Goal: Task Accomplishment & Management: Use online tool/utility

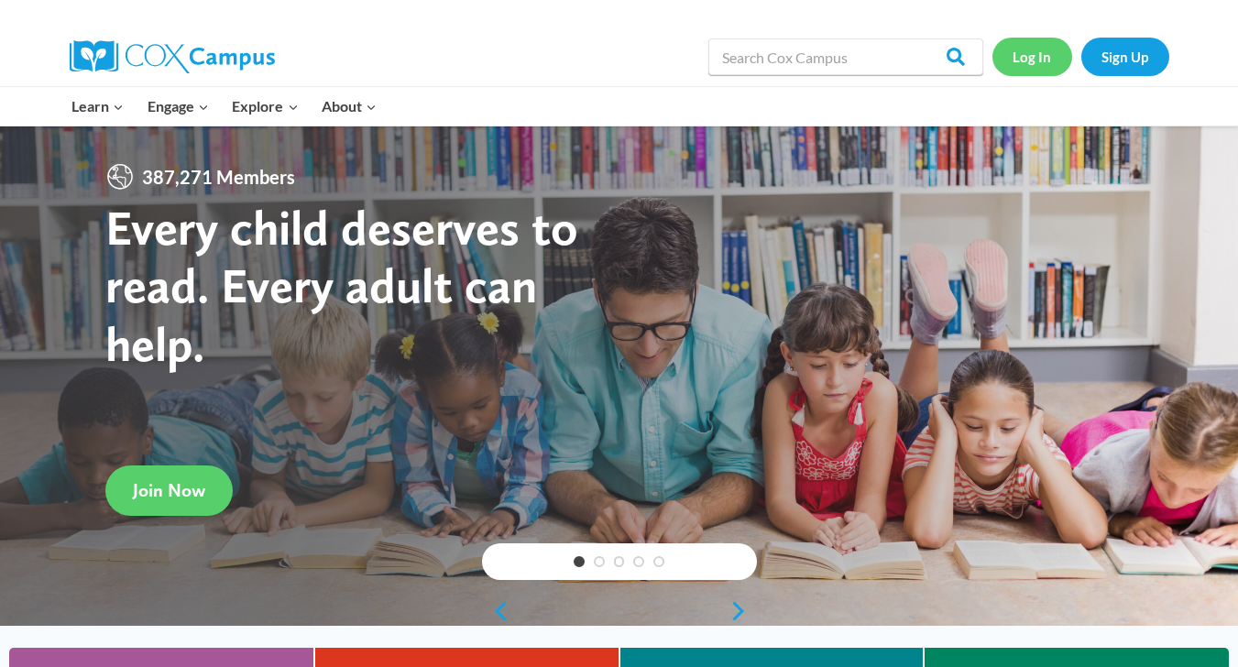
click at [1027, 62] on link "Log In" at bounding box center [1032, 57] width 80 height 38
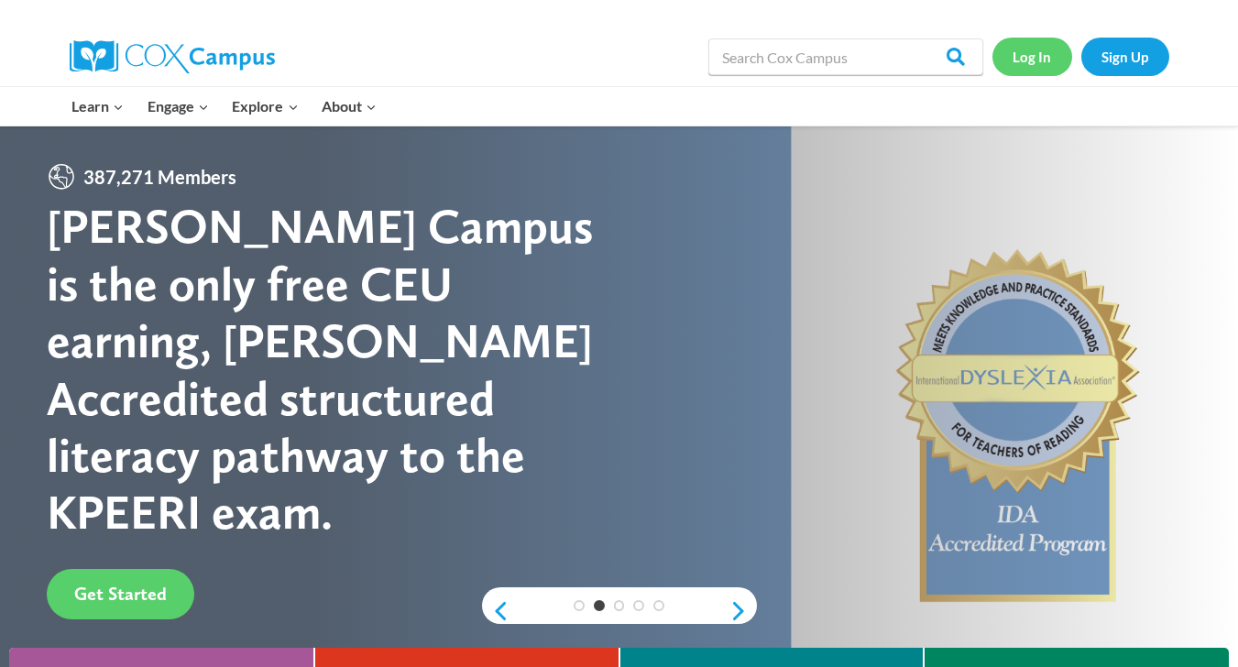
click at [1027, 62] on link "Log In" at bounding box center [1032, 57] width 80 height 38
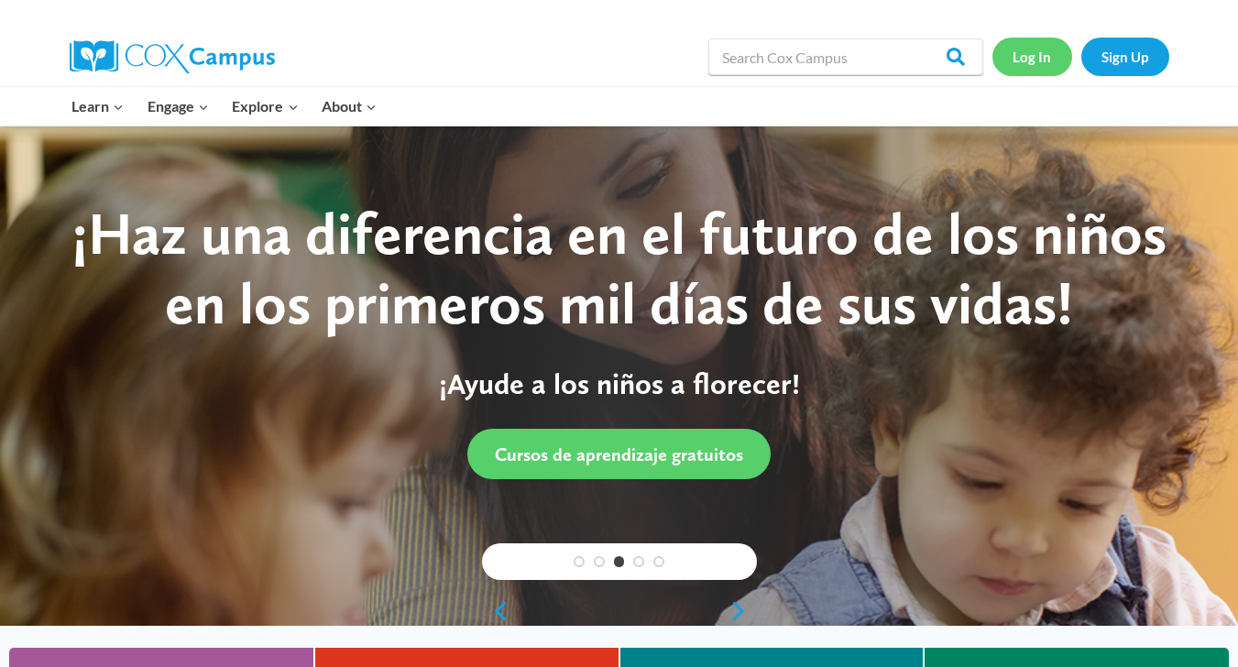
click at [1027, 62] on link "Log In" at bounding box center [1032, 57] width 80 height 38
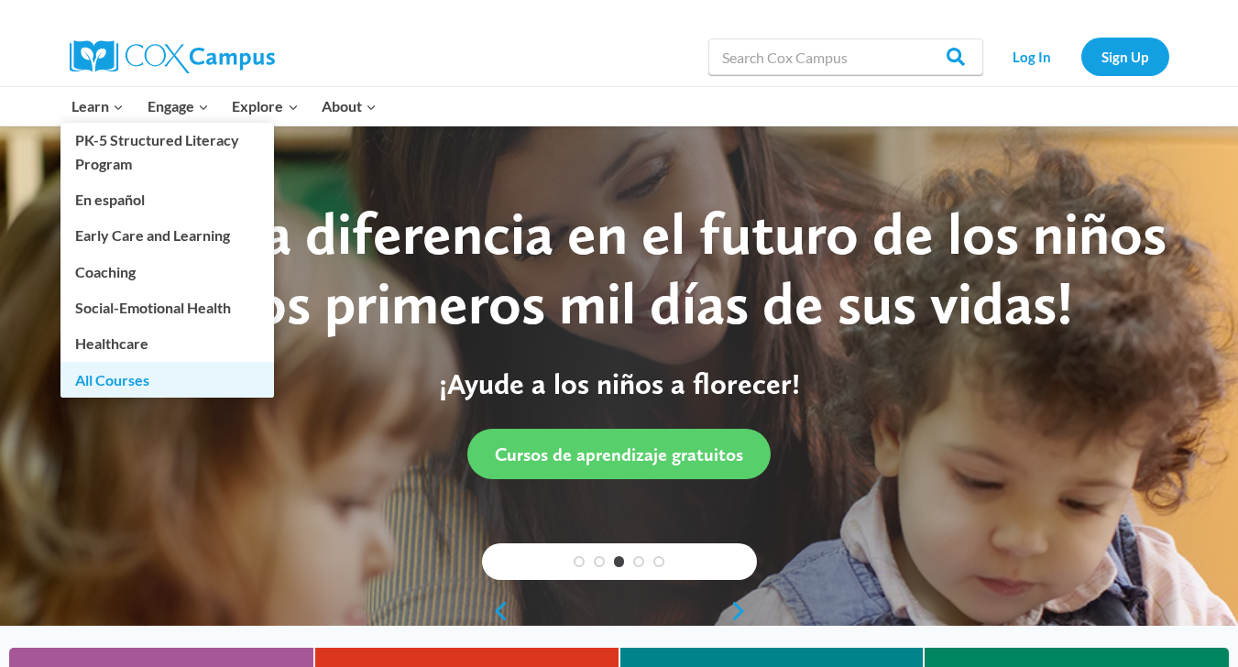
click at [127, 376] on link "All Courses" at bounding box center [166, 379] width 213 height 35
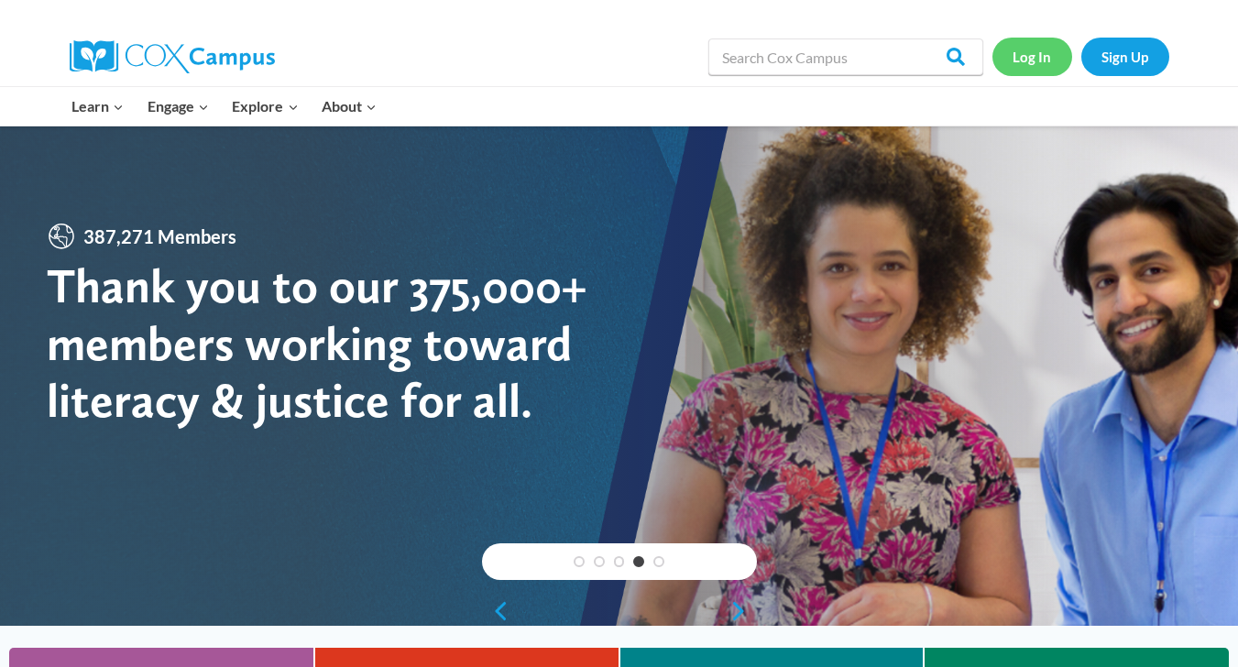
click at [1027, 55] on link "Log In" at bounding box center [1032, 57] width 80 height 38
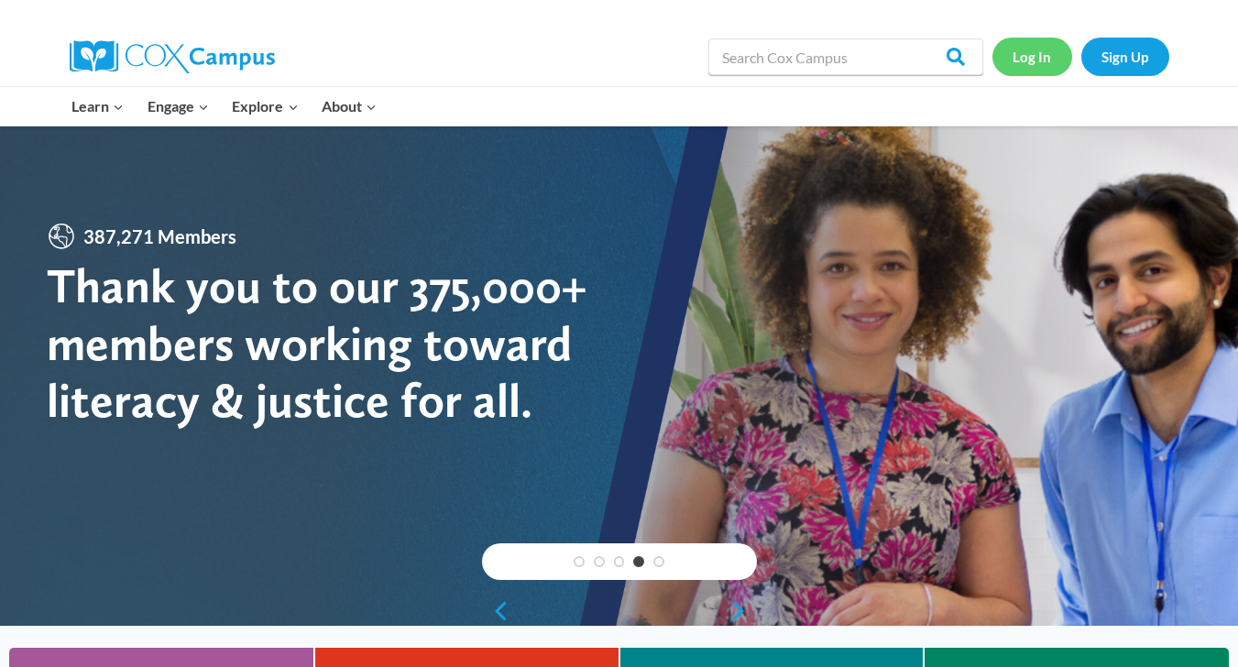
click at [1027, 55] on link "Log In" at bounding box center [1032, 57] width 80 height 38
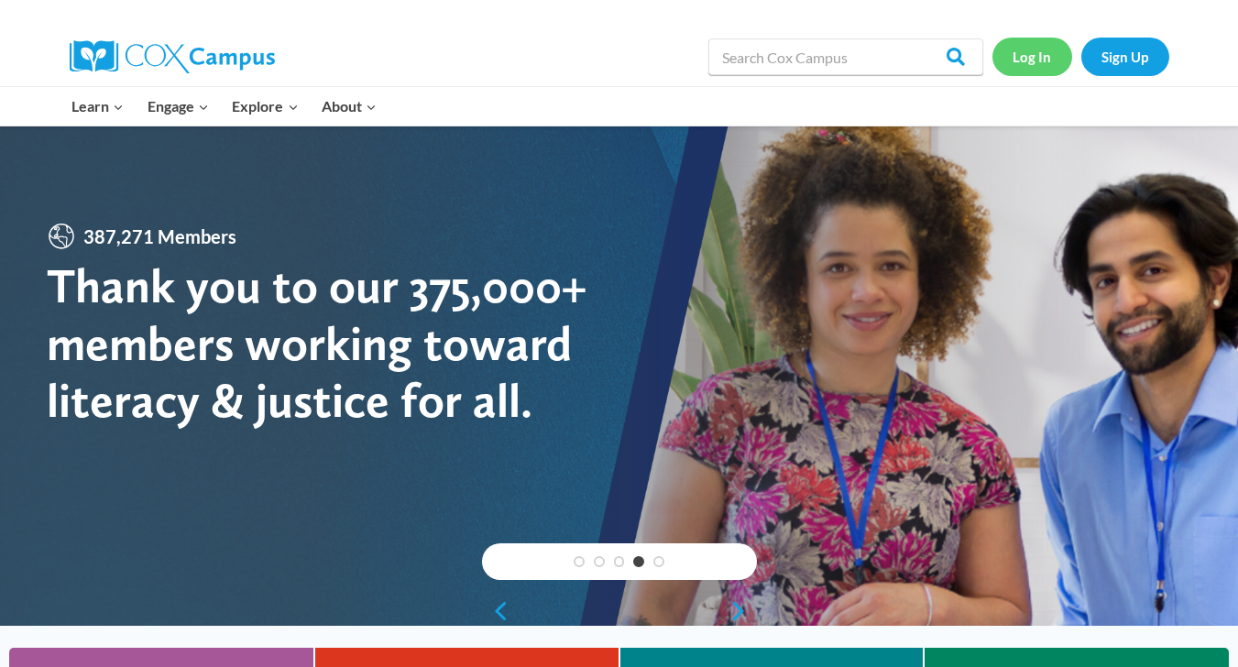
click at [1027, 55] on link "Log In" at bounding box center [1032, 57] width 80 height 38
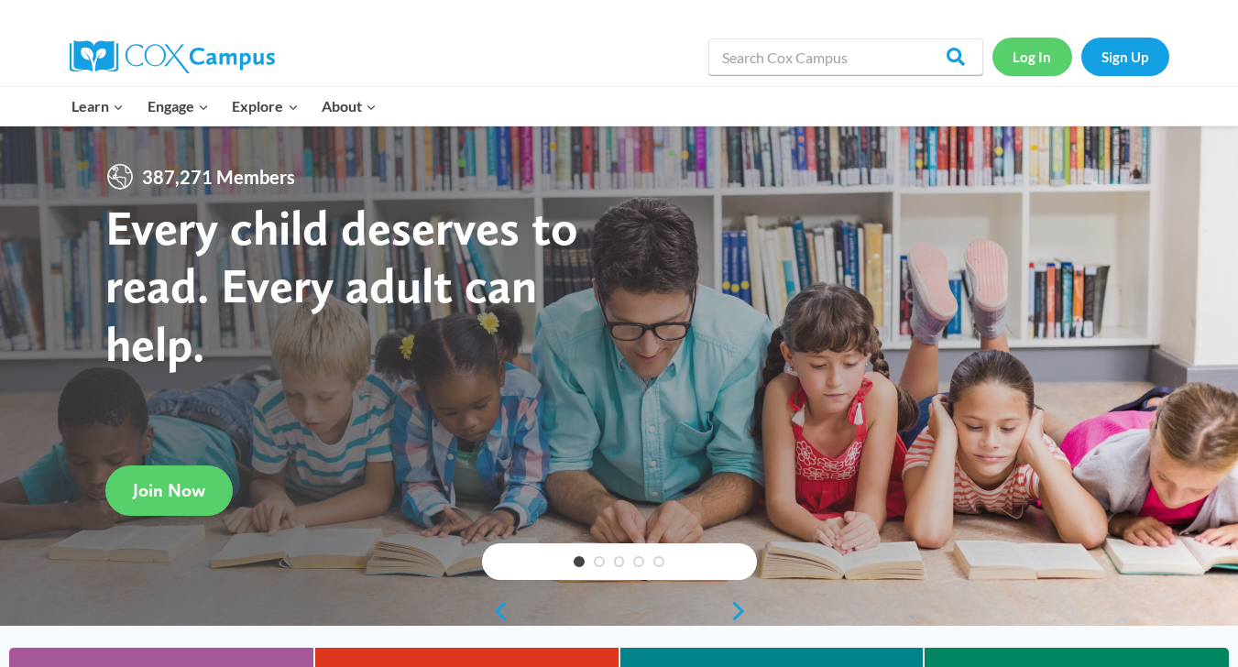
click at [1028, 64] on link "Log In" at bounding box center [1032, 57] width 80 height 38
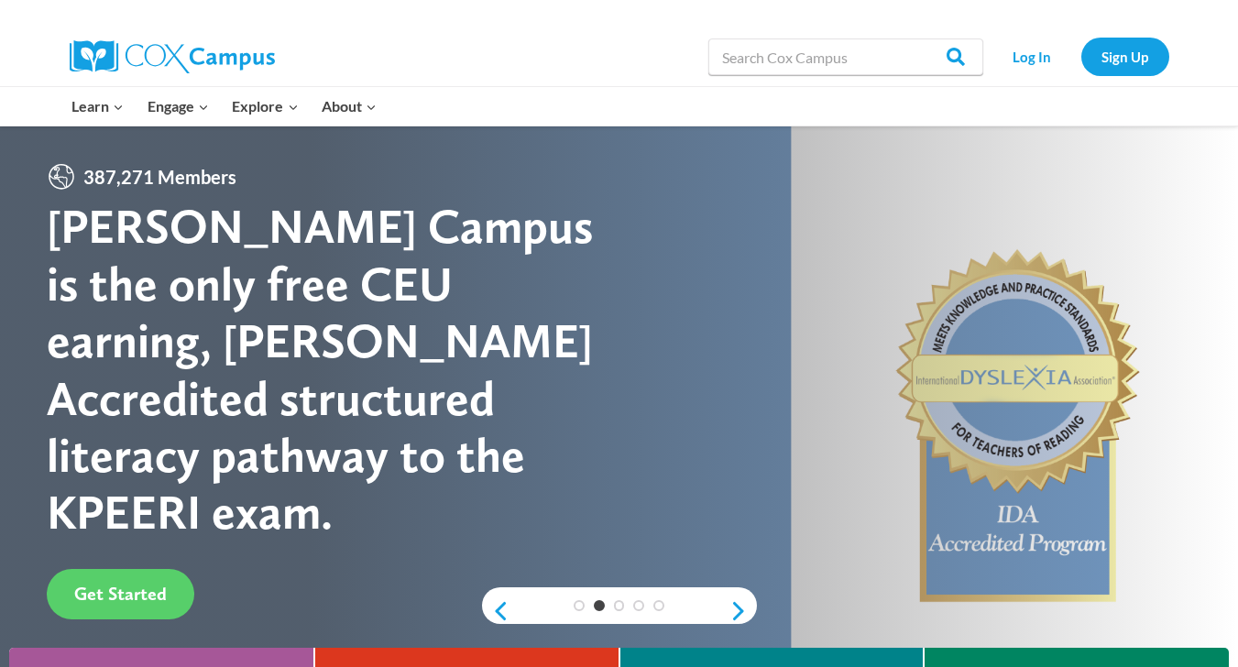
click at [1210, 55] on div "Search in [URL][DOMAIN_NAME] Search Search Log In Sign Up" at bounding box center [619, 57] width 1238 height 60
click at [1027, 60] on link "Log In" at bounding box center [1032, 57] width 80 height 38
click at [1026, 60] on link "Log In" at bounding box center [1032, 57] width 80 height 38
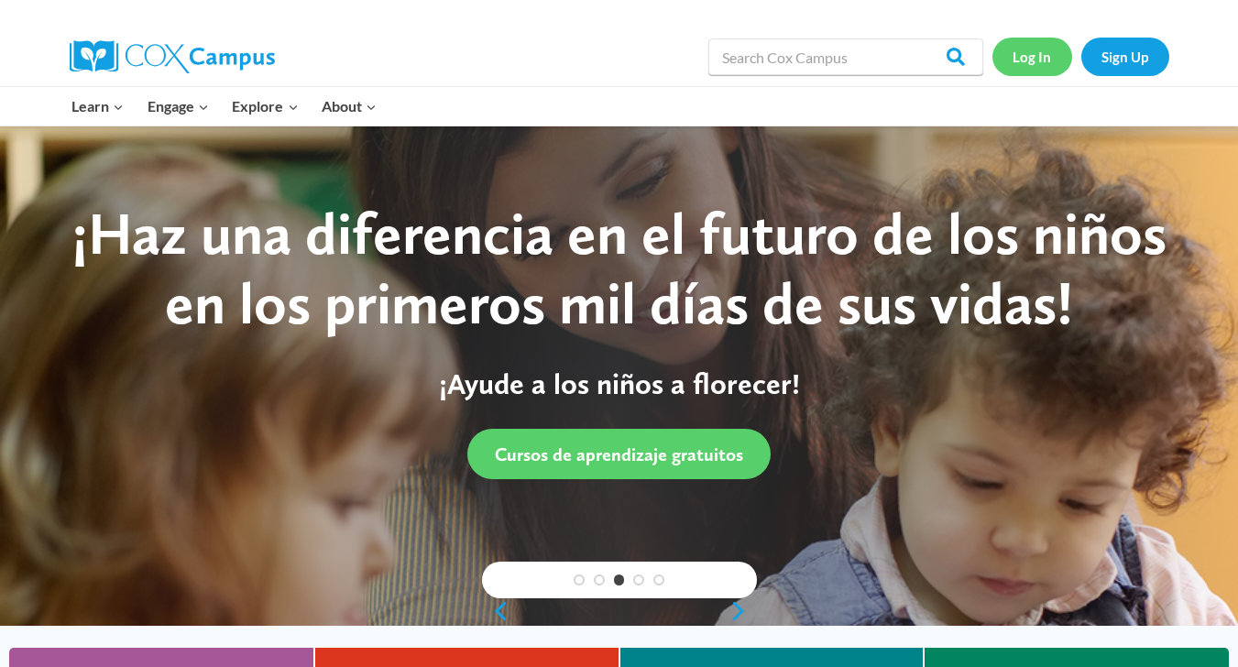
click at [1026, 60] on link "Log In" at bounding box center [1032, 57] width 80 height 38
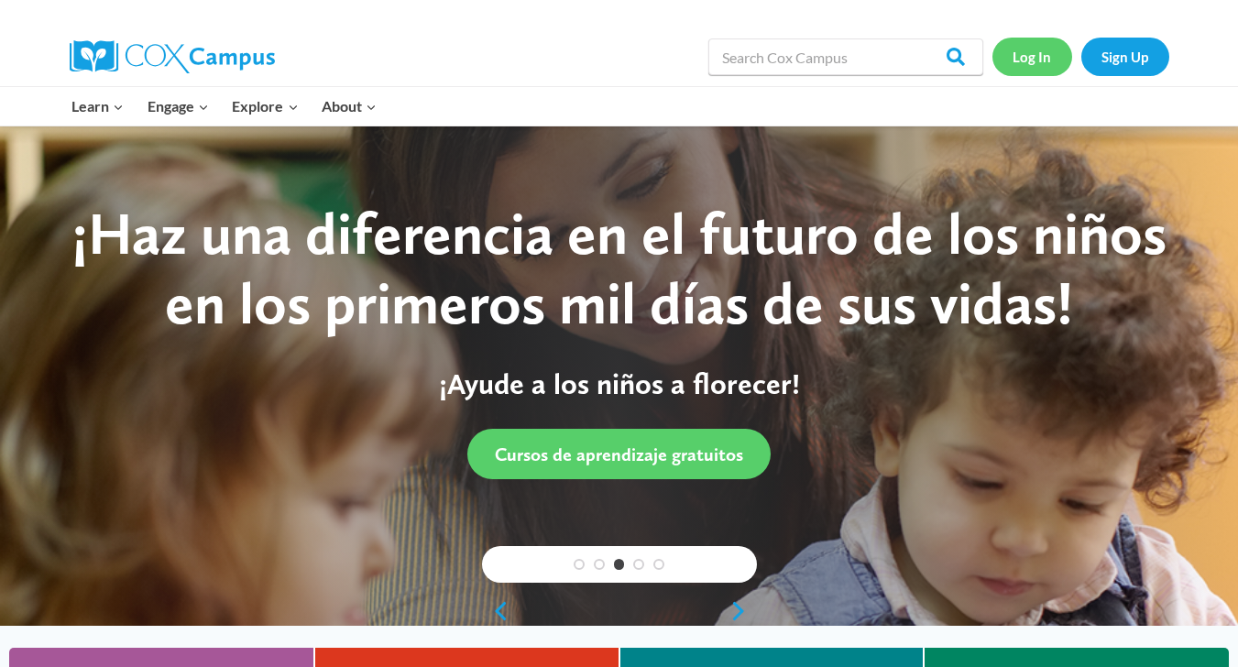
click at [1026, 60] on link "Log In" at bounding box center [1032, 57] width 80 height 38
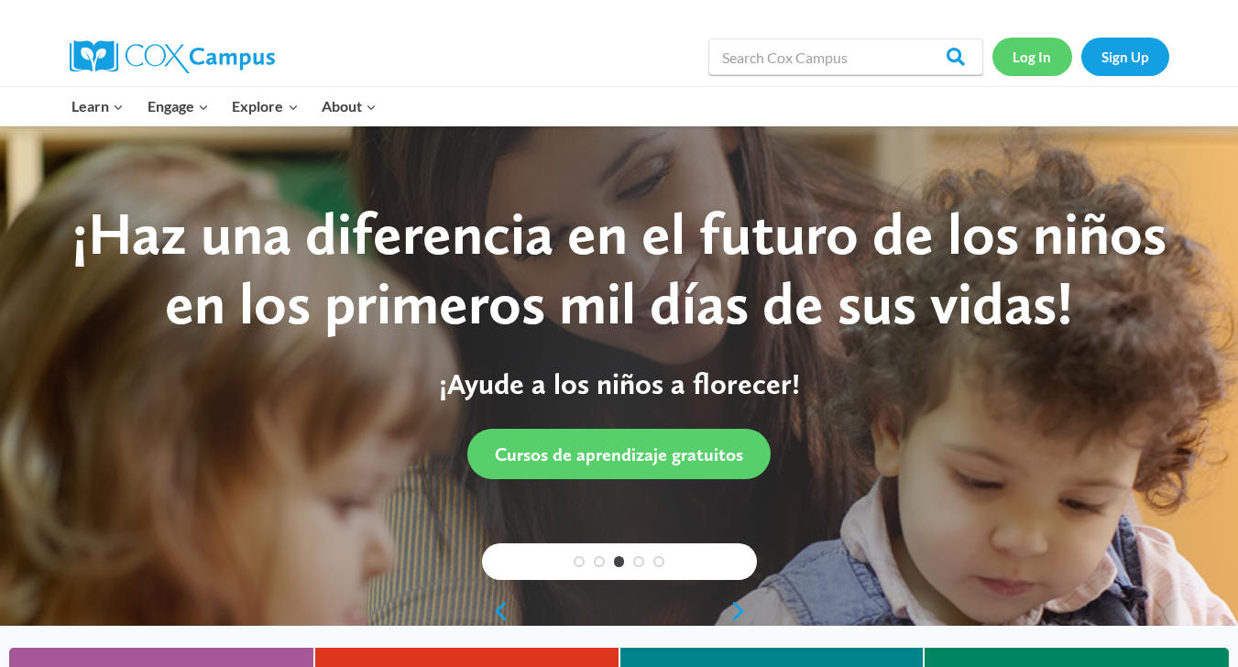
click at [1026, 60] on link "Log In" at bounding box center [1032, 57] width 80 height 38
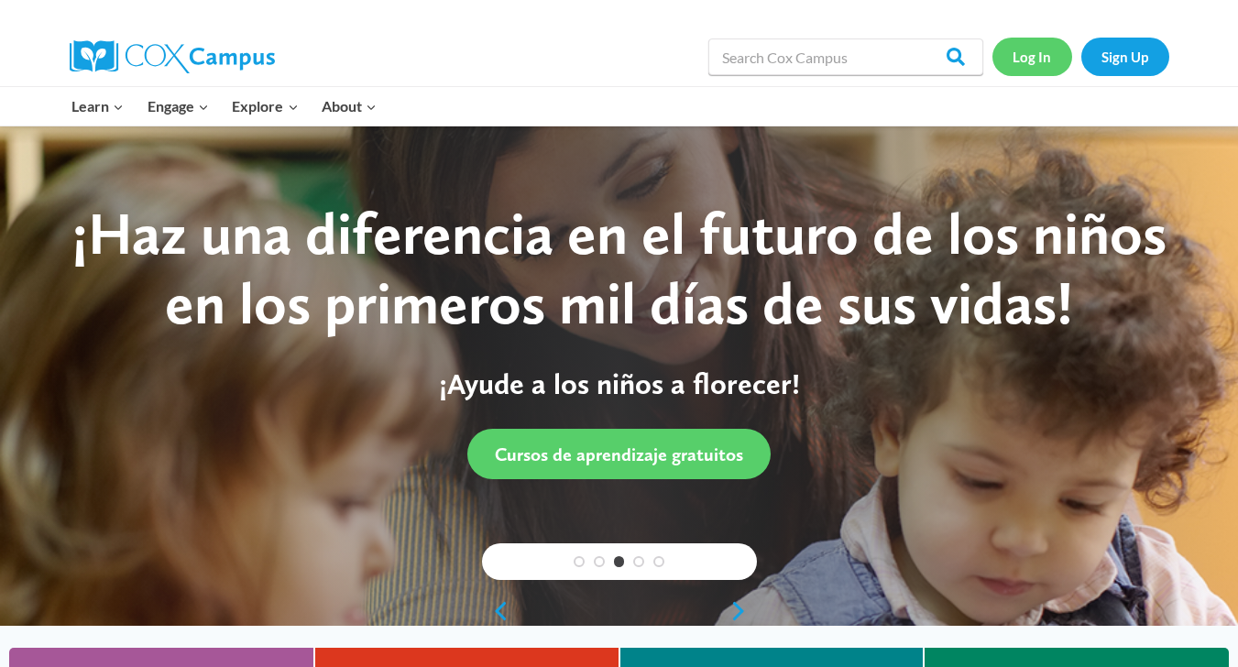
click at [1026, 60] on link "Log In" at bounding box center [1032, 57] width 80 height 38
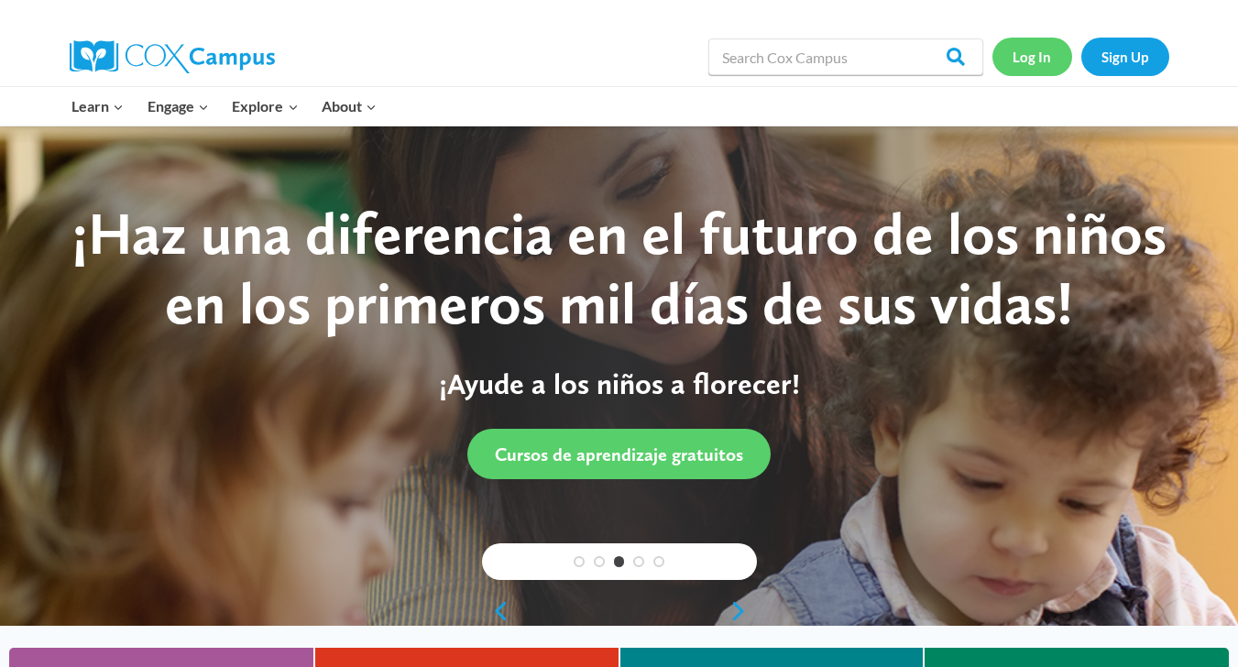
click at [1026, 60] on link "Log In" at bounding box center [1032, 57] width 80 height 38
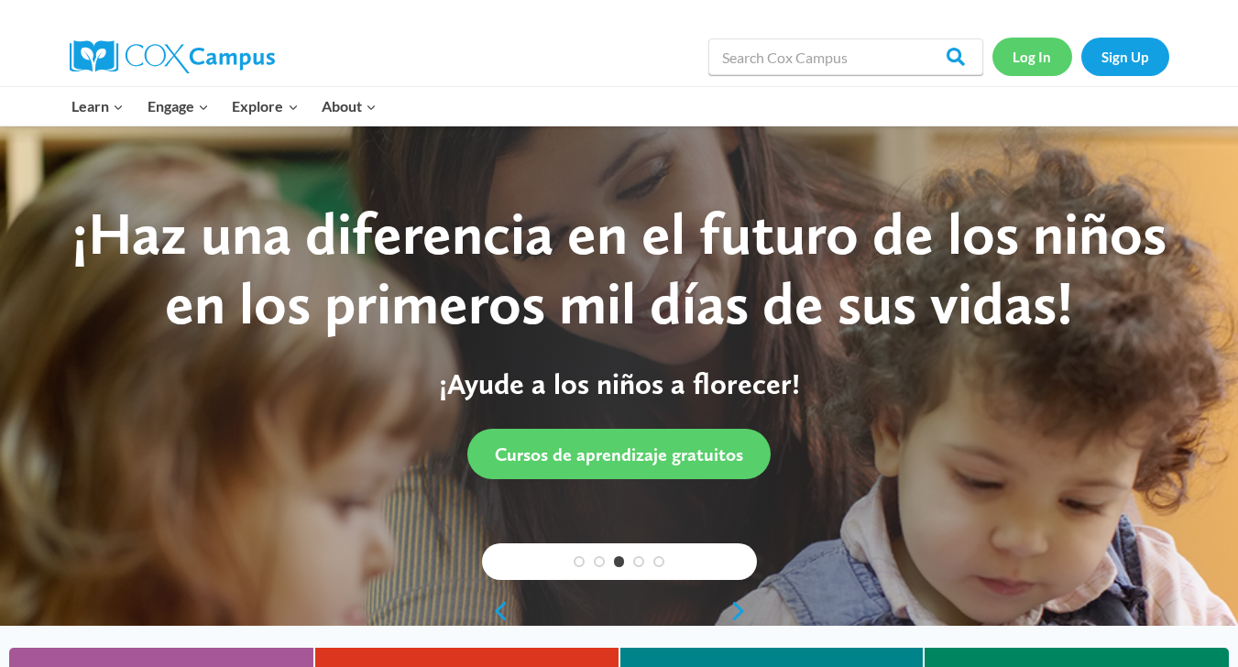
click at [1026, 60] on link "Log In" at bounding box center [1032, 57] width 80 height 38
click at [1045, 66] on link "Log In" at bounding box center [1032, 57] width 80 height 38
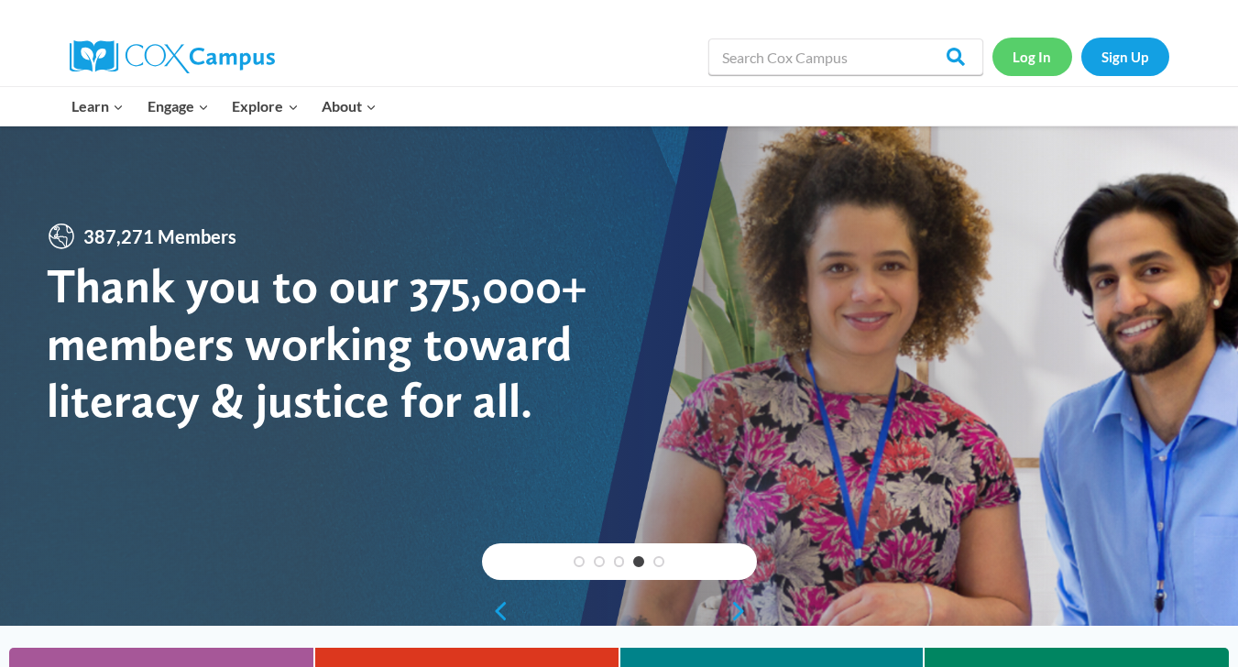
click at [1014, 60] on link "Log In" at bounding box center [1032, 57] width 80 height 38
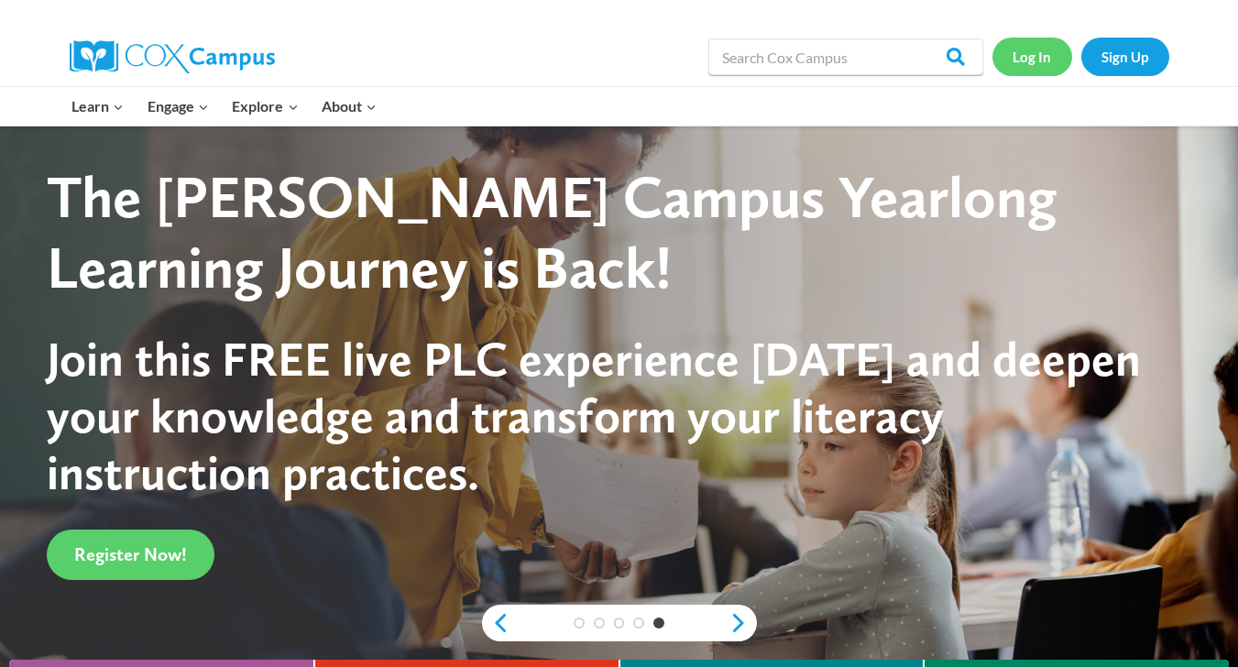
click at [1024, 62] on link "Log In" at bounding box center [1032, 57] width 80 height 38
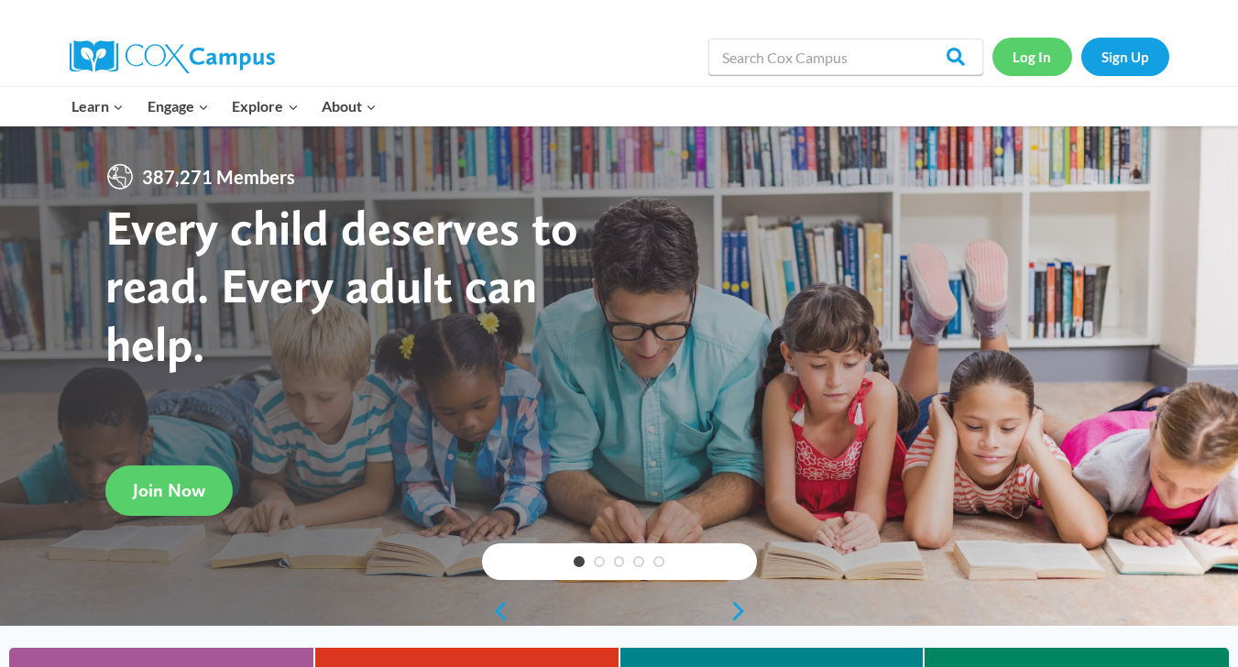
click at [1024, 62] on link "Log In" at bounding box center [1032, 57] width 80 height 38
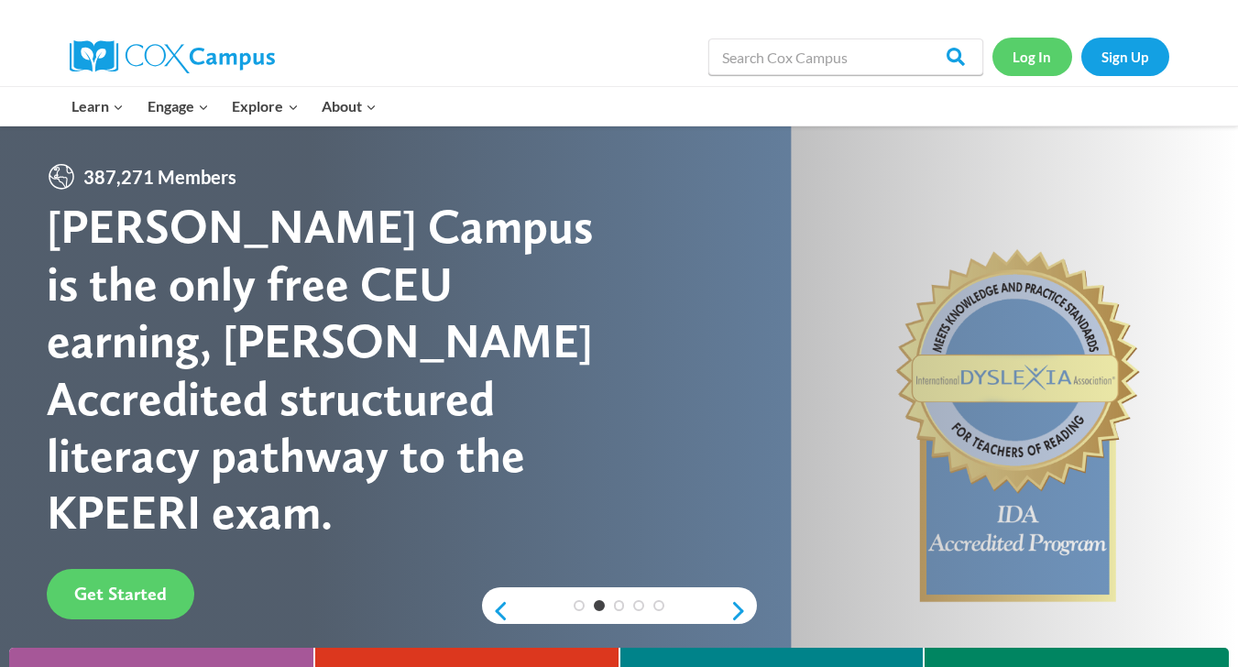
click at [1046, 58] on link "Log In" at bounding box center [1032, 57] width 80 height 38
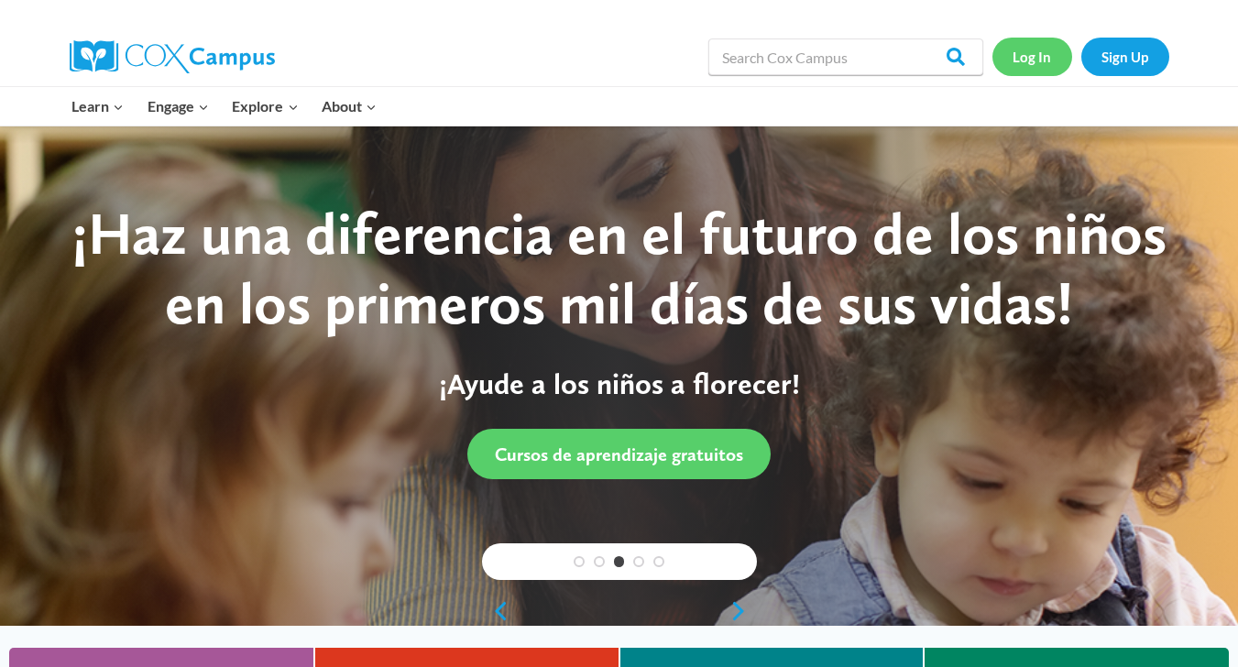
click at [1045, 58] on link "Log In" at bounding box center [1032, 57] width 80 height 38
click at [1034, 59] on link "Log In" at bounding box center [1032, 57] width 80 height 38
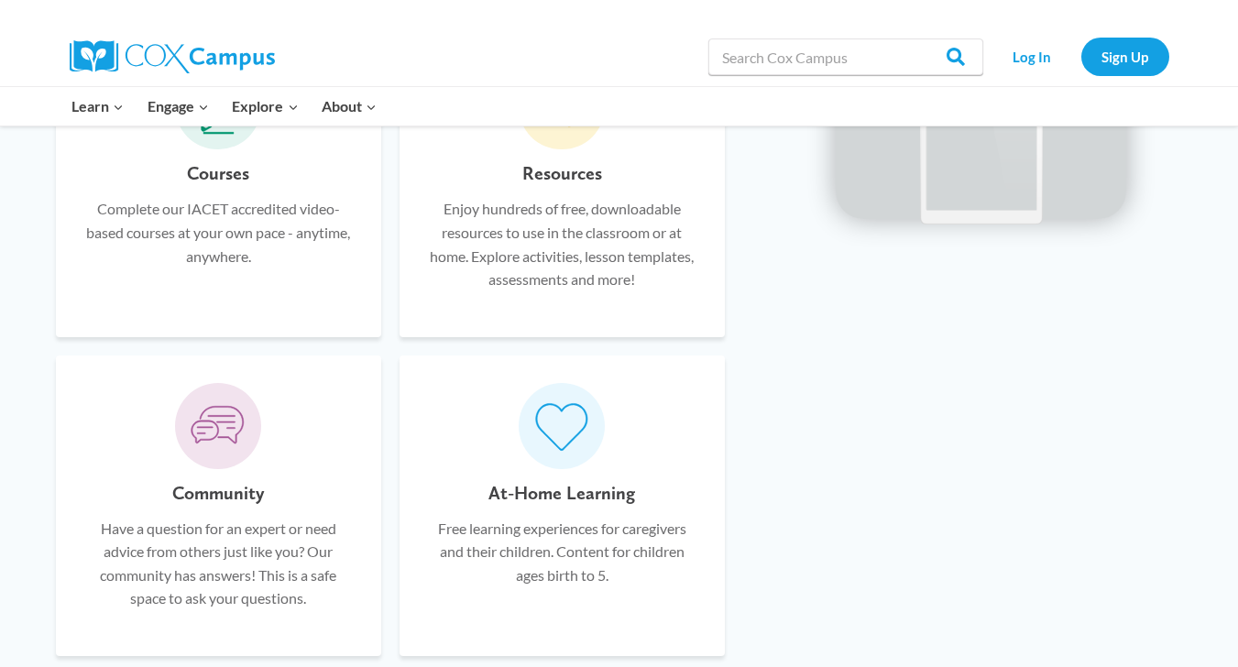
scroll to position [1238, 0]
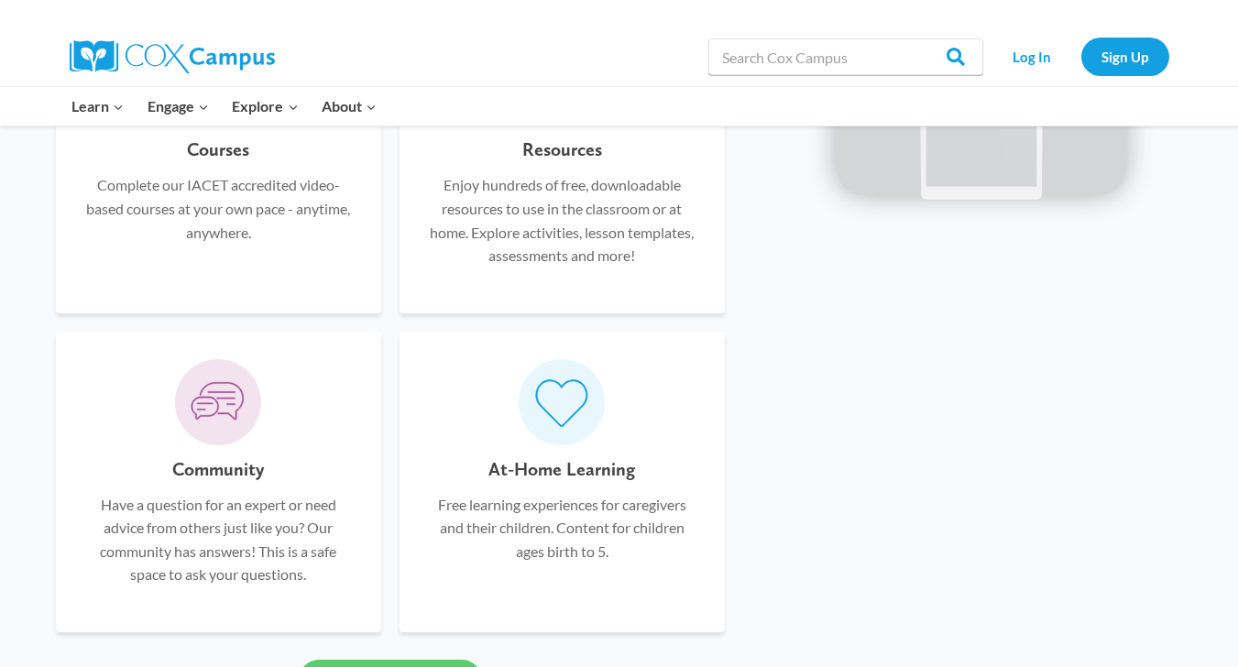
click at [1202, 257] on div "Courses Complete our IACET accredited video-based courses at your own pace - an…" at bounding box center [619, 379] width 1238 height 788
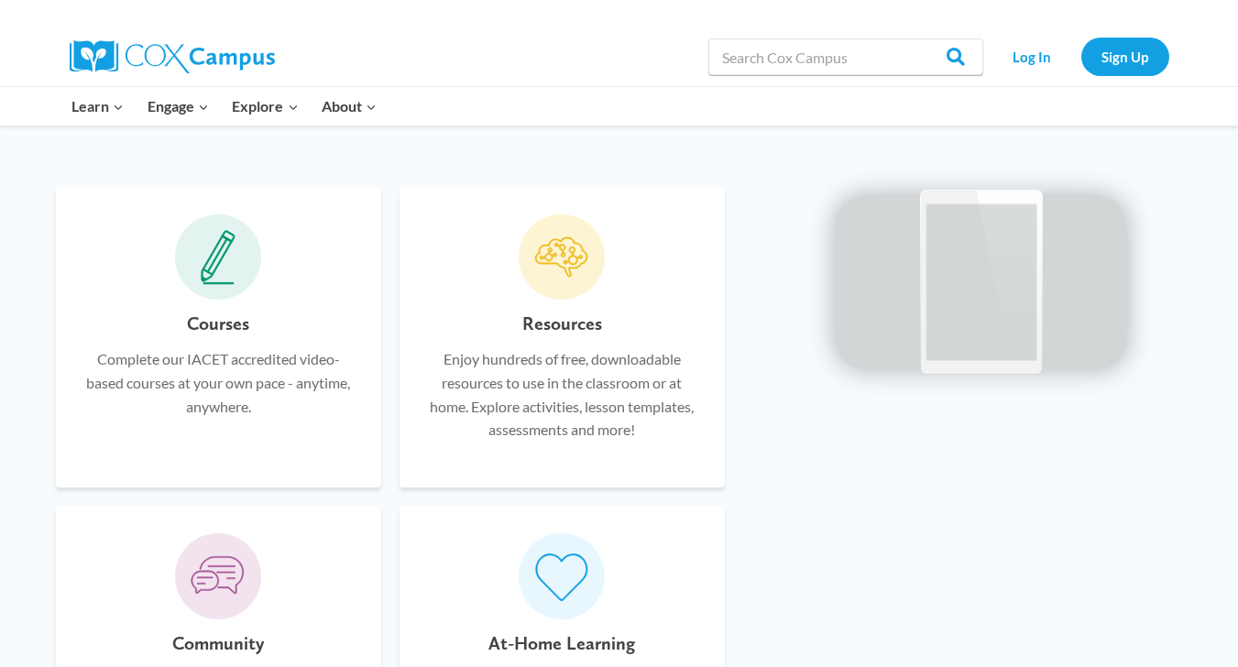
scroll to position [1057, 0]
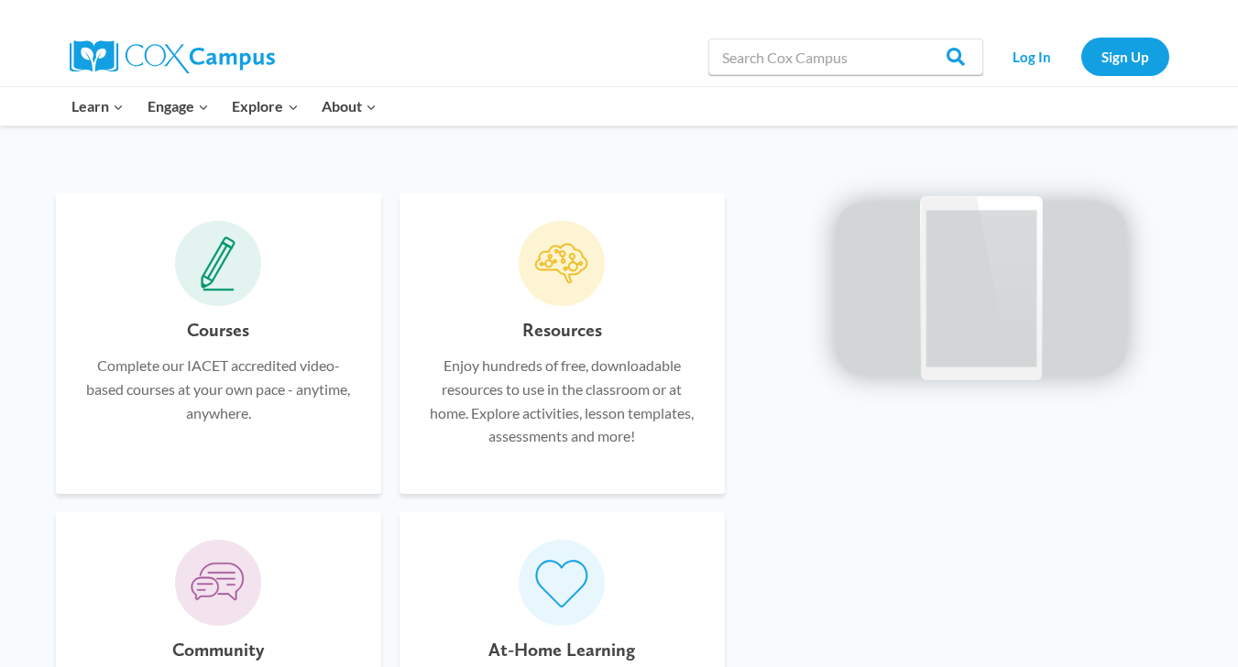
click at [203, 286] on span at bounding box center [218, 264] width 86 height 86
click at [1174, 394] on div at bounding box center [981, 289] width 421 height 210
click at [1119, 356] on video at bounding box center [981, 286] width 275 height 137
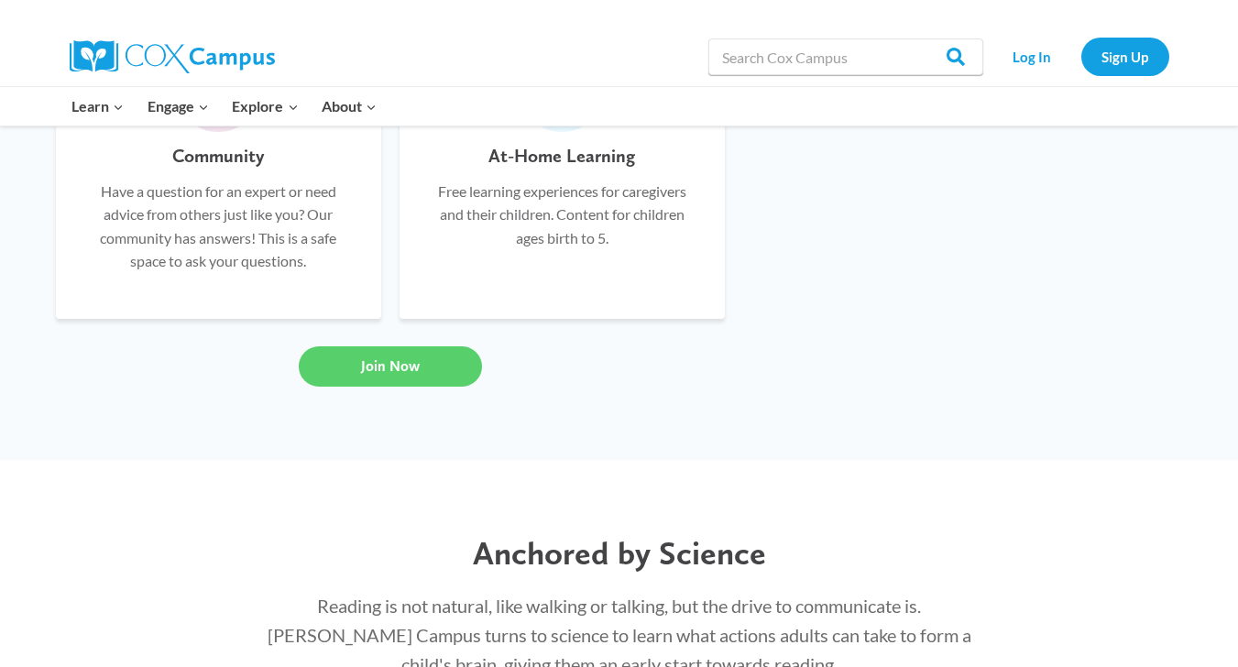
scroll to position [1591, 0]
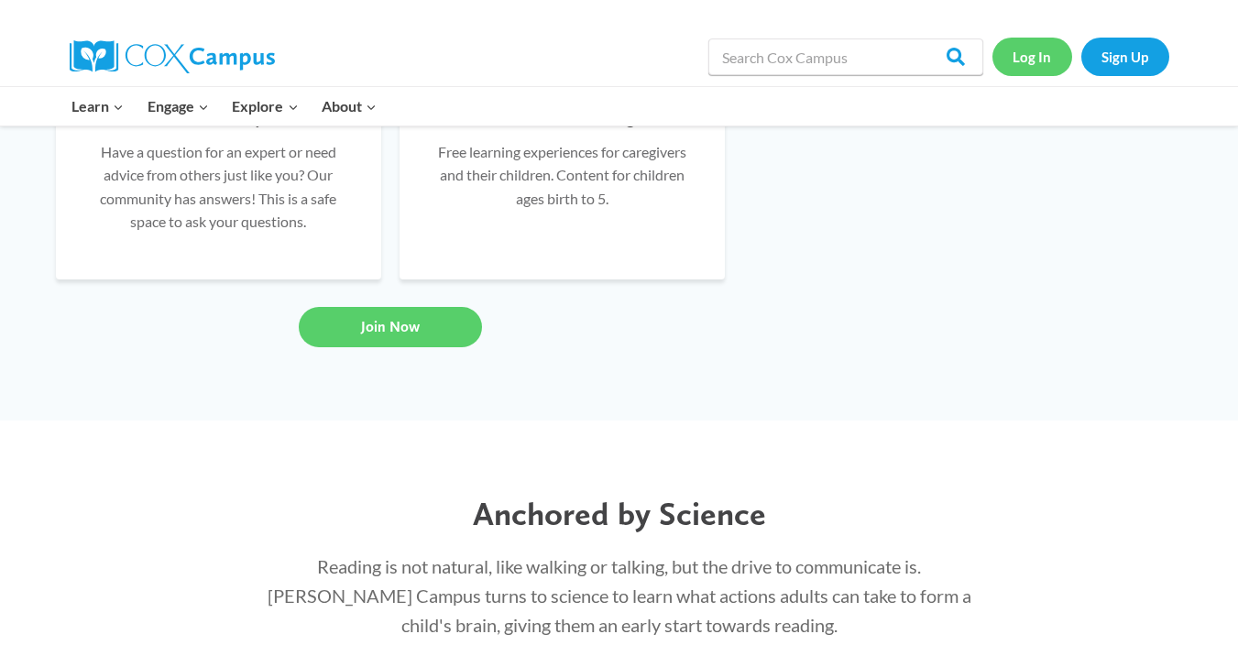
click at [1016, 57] on link "Log In" at bounding box center [1032, 57] width 80 height 38
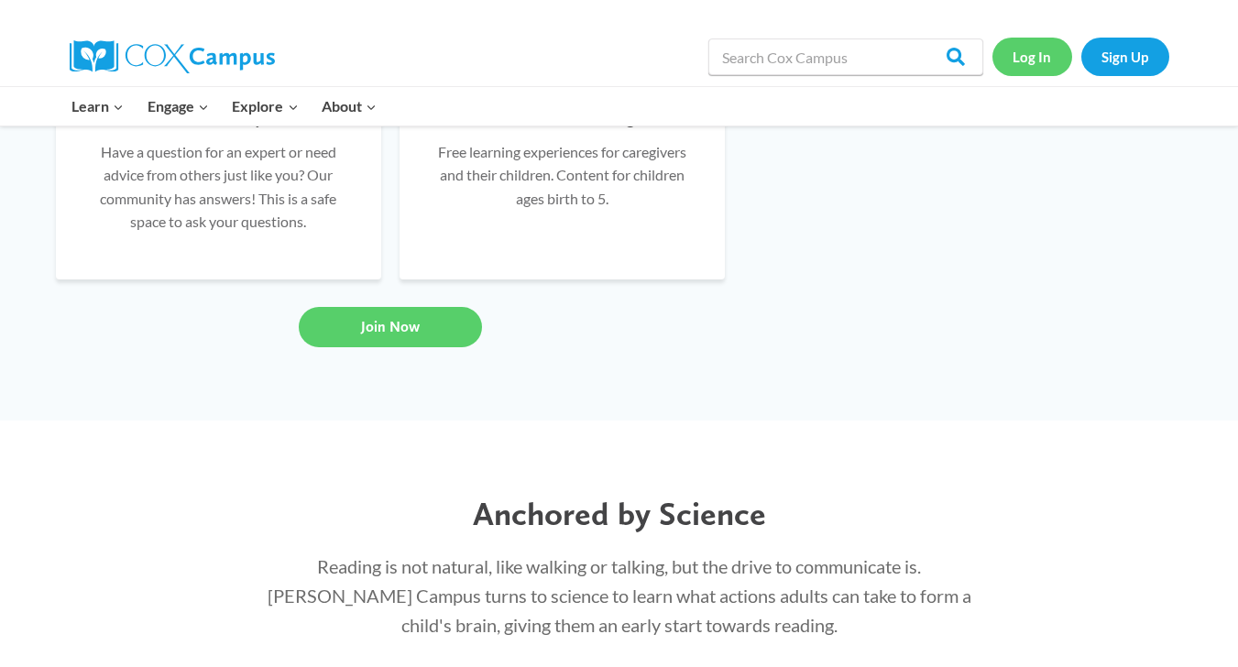
click at [1016, 57] on link "Log In" at bounding box center [1032, 57] width 80 height 38
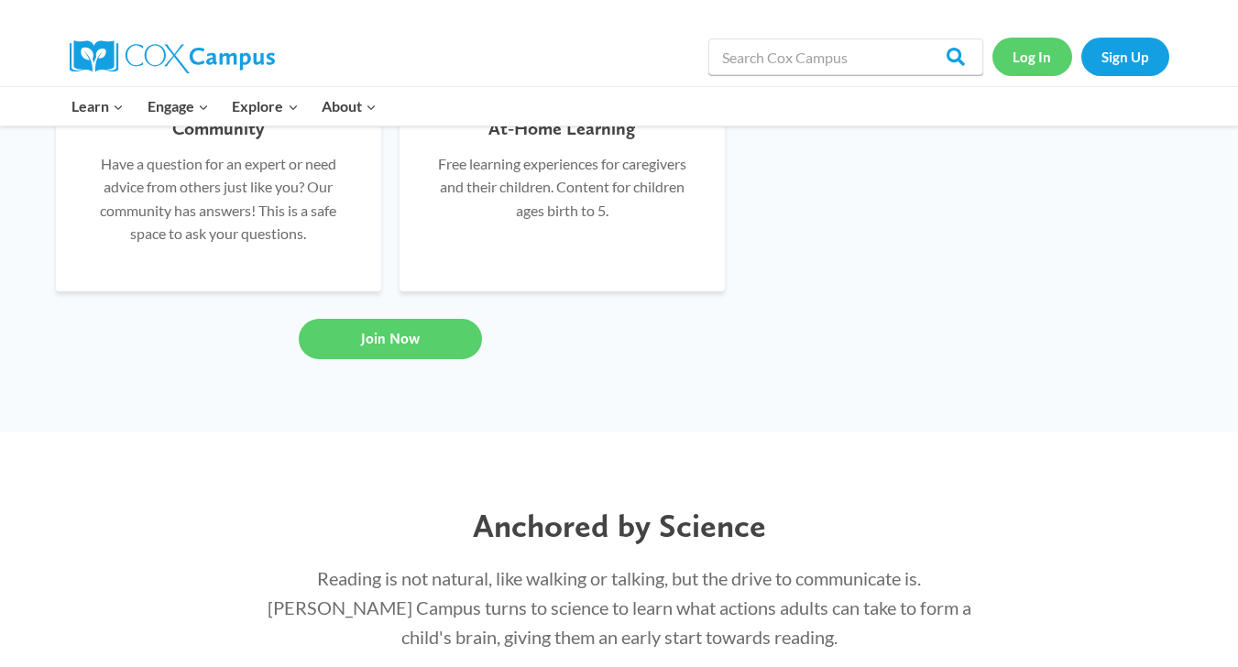
click at [1016, 60] on link "Log In" at bounding box center [1032, 57] width 80 height 38
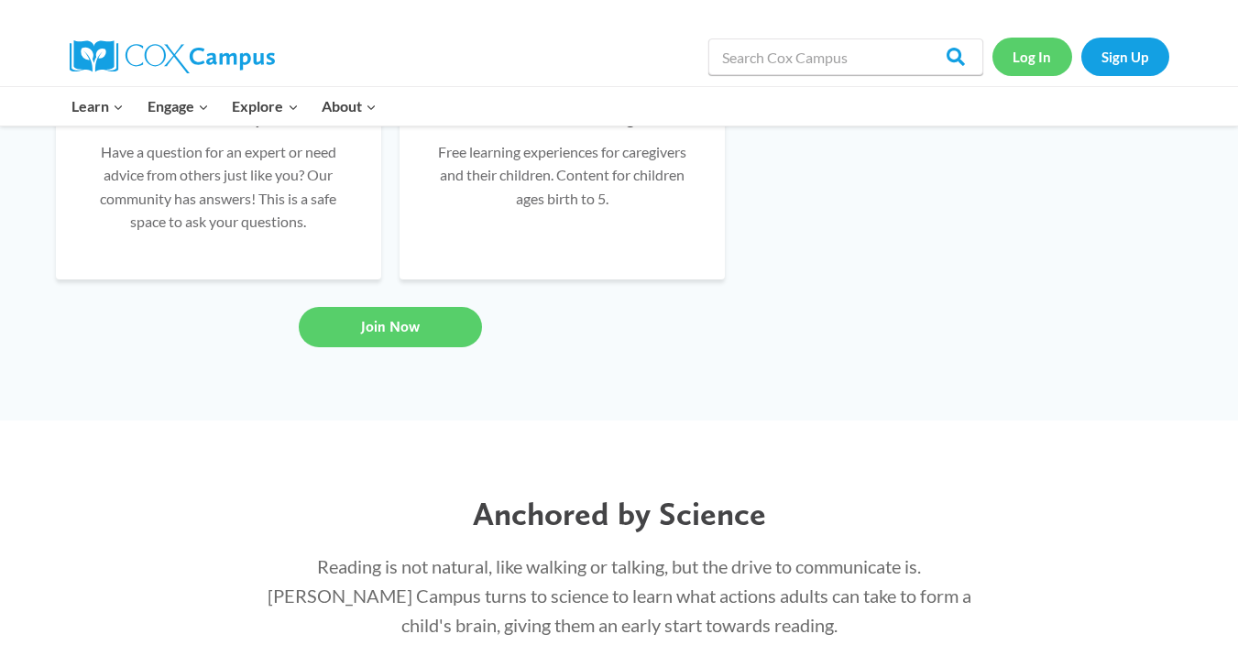
click at [1016, 60] on link "Log In" at bounding box center [1032, 57] width 80 height 38
click at [1014, 60] on link "Log In" at bounding box center [1032, 57] width 80 height 38
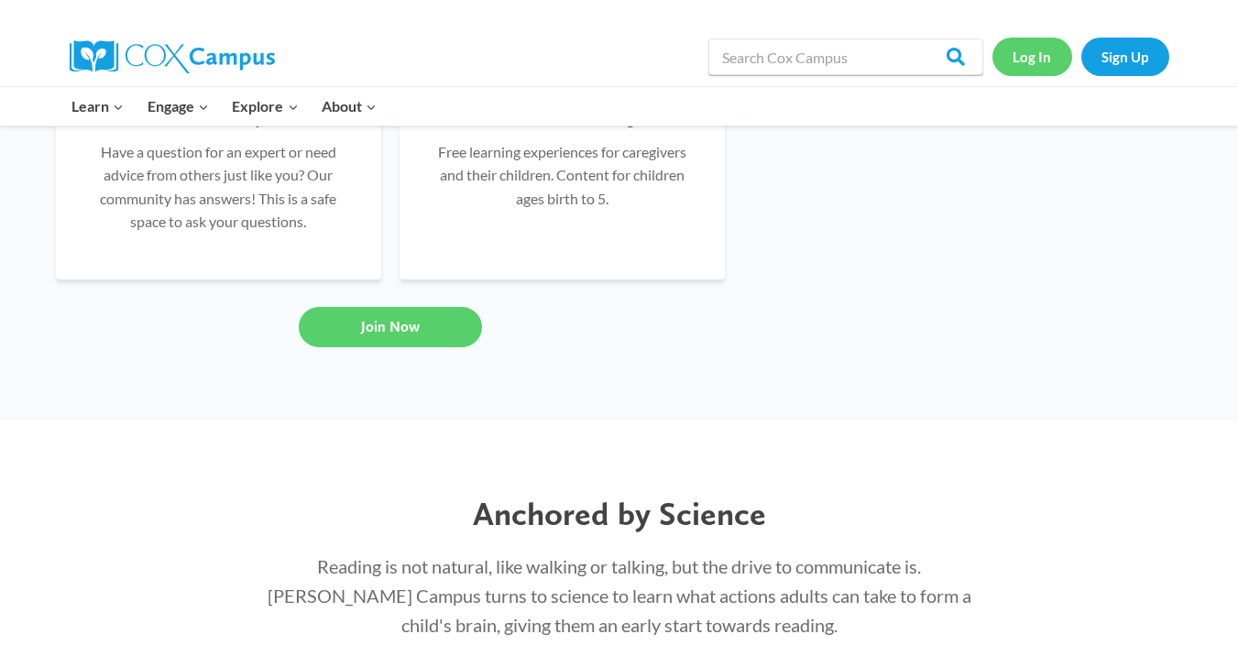
click at [1030, 60] on link "Log In" at bounding box center [1032, 57] width 80 height 38
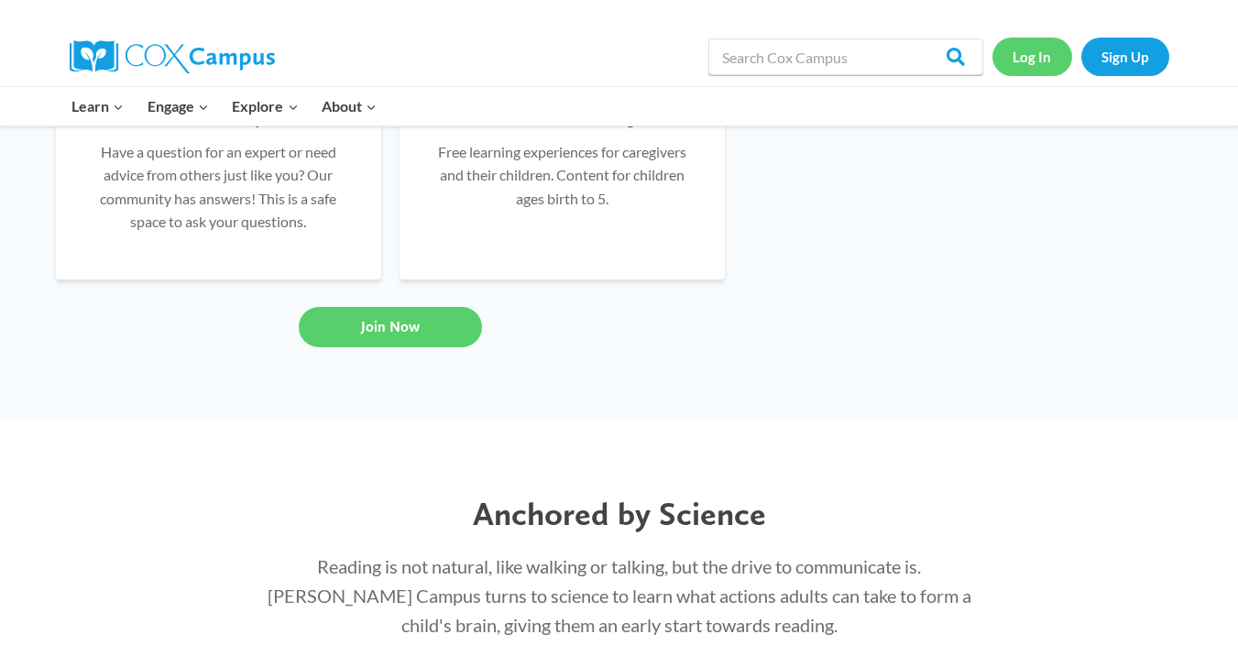
click at [1030, 60] on link "Log In" at bounding box center [1032, 57] width 80 height 38
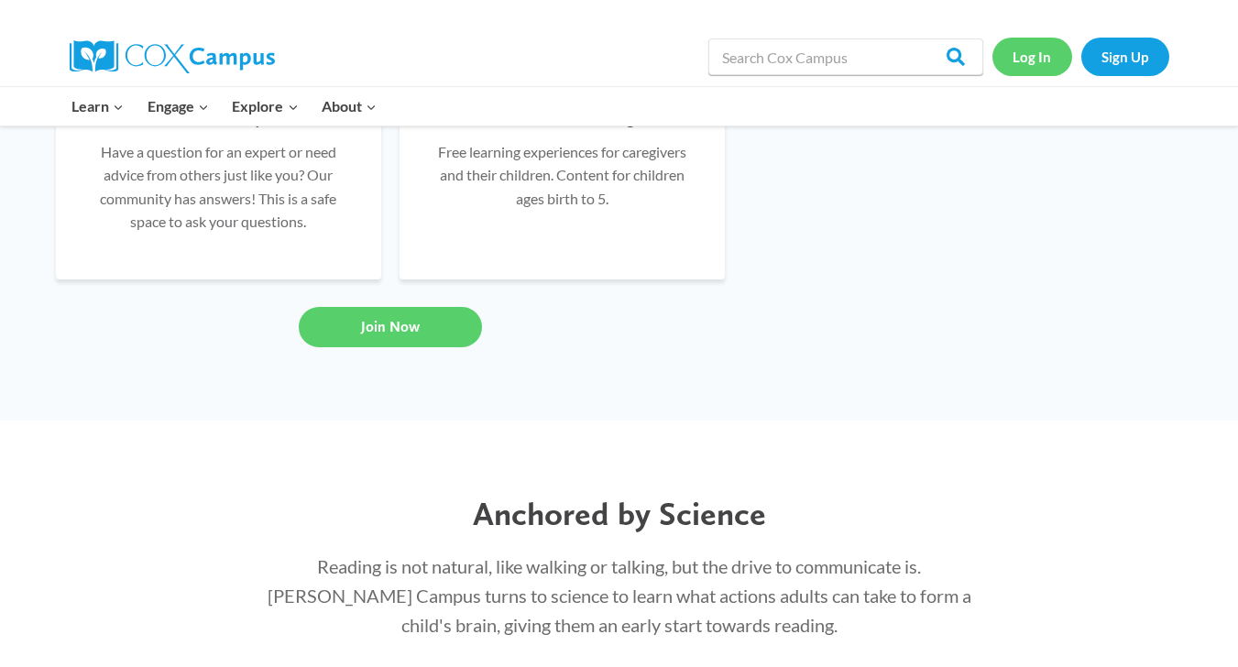
click at [1030, 60] on link "Log In" at bounding box center [1032, 57] width 80 height 38
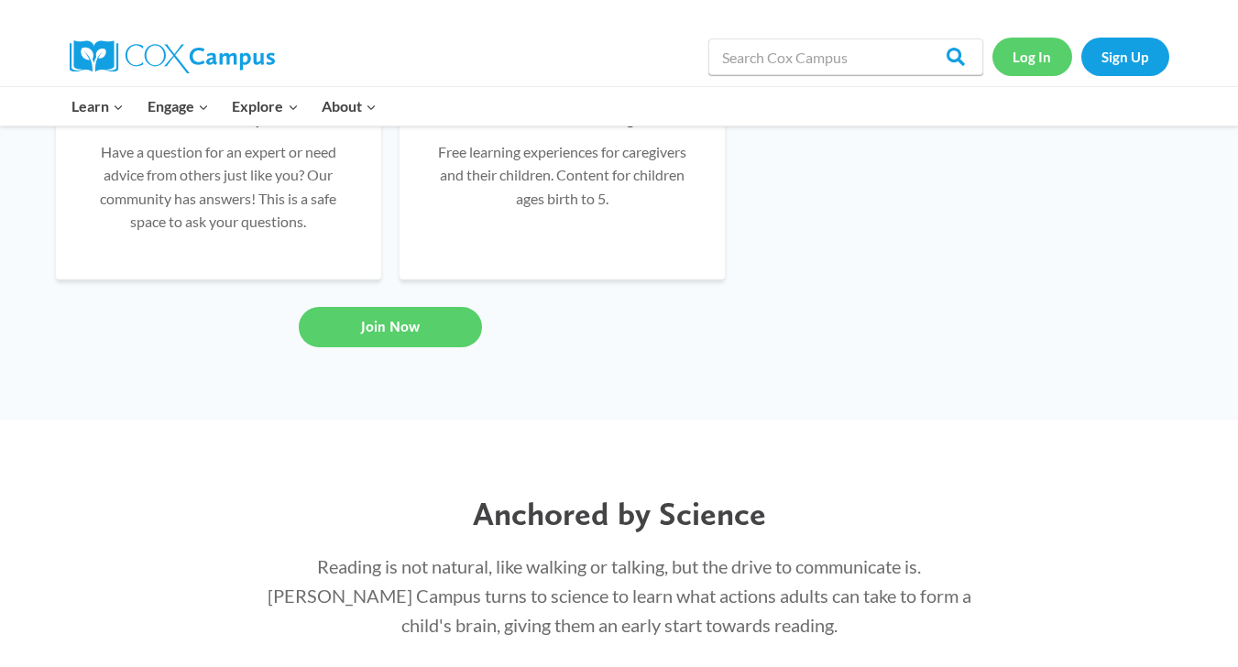
click at [1030, 60] on link "Log In" at bounding box center [1032, 57] width 80 height 38
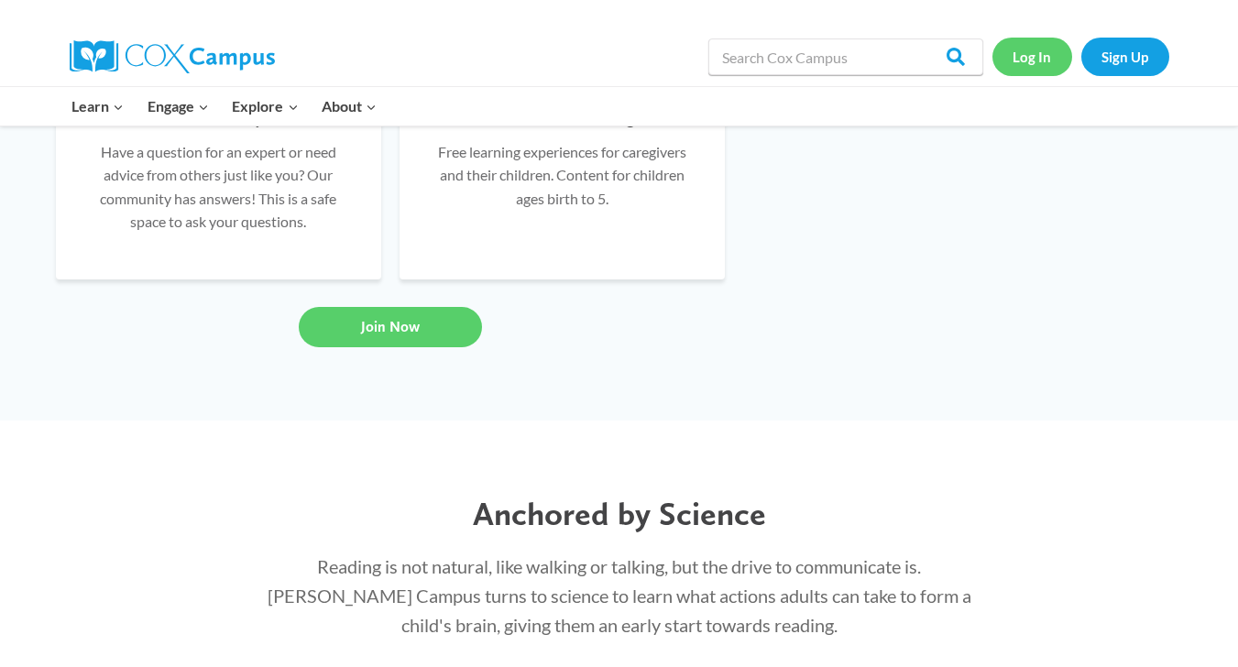
click at [1030, 60] on link "Log In" at bounding box center [1032, 57] width 80 height 38
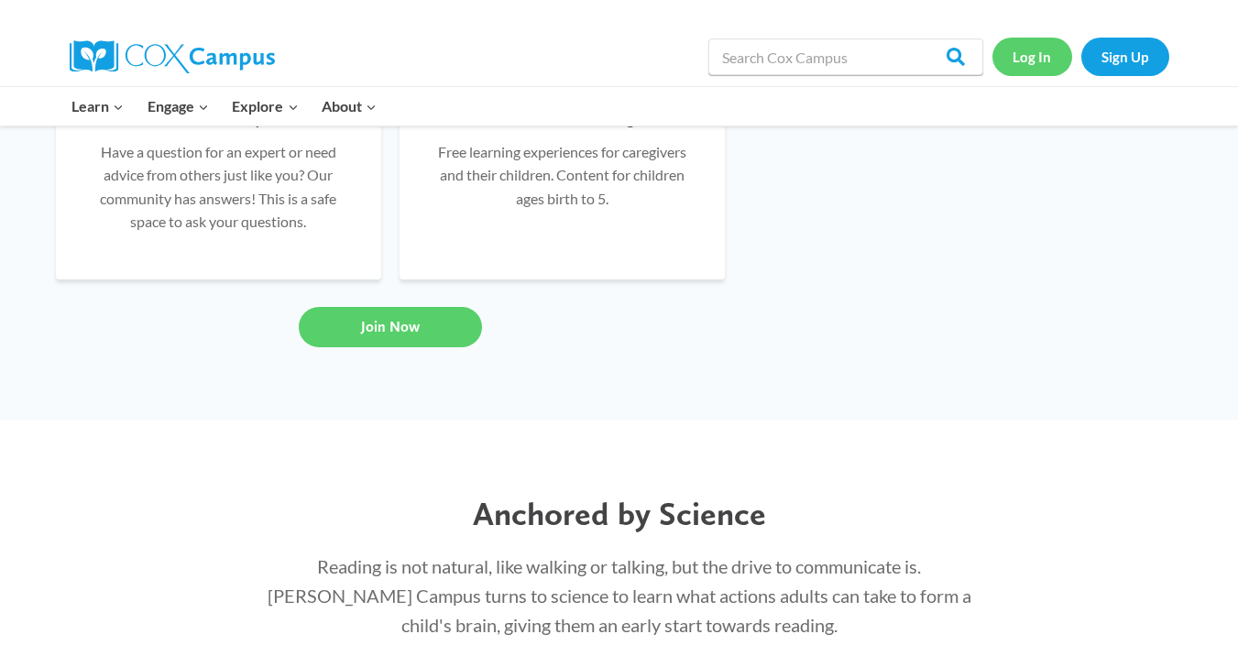
click at [1030, 60] on link "Log In" at bounding box center [1032, 57] width 80 height 38
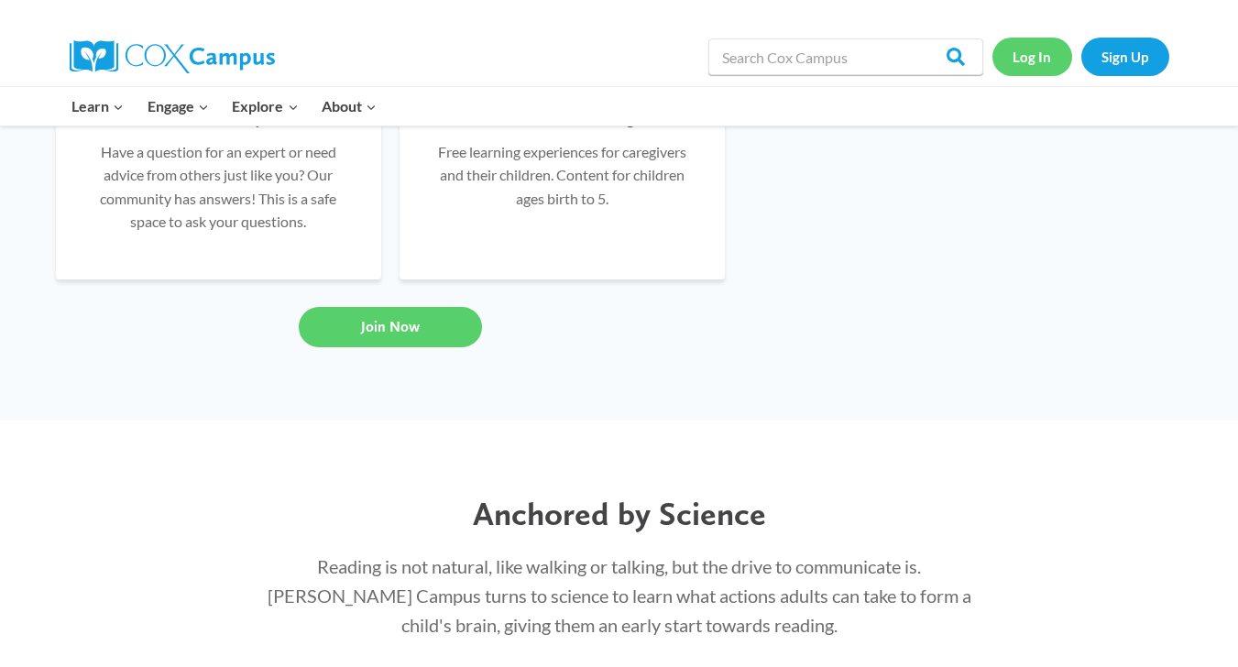
click at [1030, 60] on link "Log In" at bounding box center [1032, 57] width 80 height 38
